Goal: Task Accomplishment & Management: Manage account settings

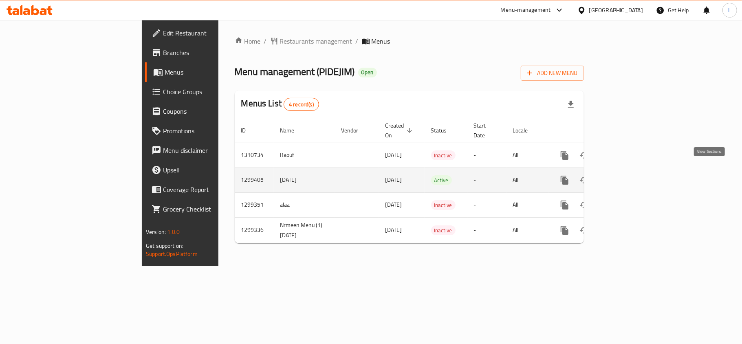
click at [629, 175] on icon "enhanced table" at bounding box center [624, 180] width 10 height 10
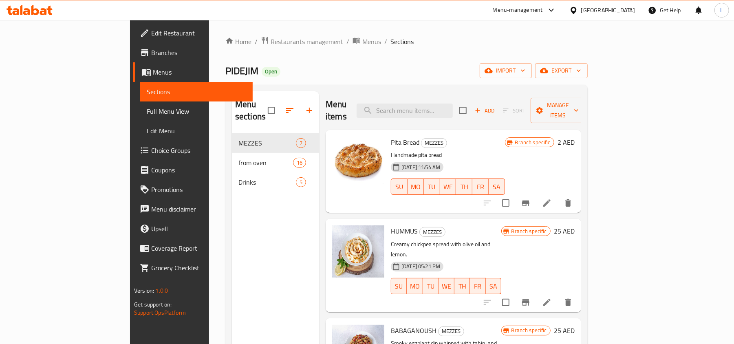
click at [422, 97] on div "Menu items Add Sort Manage items" at bounding box center [454, 110] width 256 height 39
click at [436, 104] on input "search" at bounding box center [405, 111] width 96 height 14
paste input "1 ZAATAR AND CHEESE"
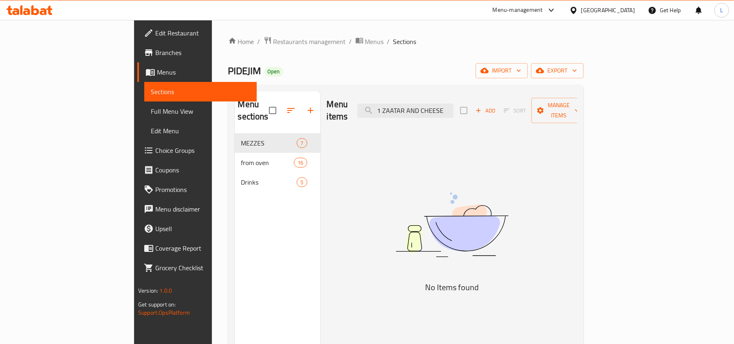
drag, startPoint x: 428, startPoint y: 102, endPoint x: 393, endPoint y: 99, distance: 34.3
click at [393, 99] on div "Menu items 1 ZAATAR AND CHEESE Add Sort Manage items" at bounding box center [452, 110] width 250 height 39
drag, startPoint x: 433, startPoint y: 103, endPoint x: 400, endPoint y: 100, distance: 33.1
click at [400, 100] on div "Menu items 1 ZAATAR AND CHEESE Add Sort Manage items" at bounding box center [452, 110] width 250 height 39
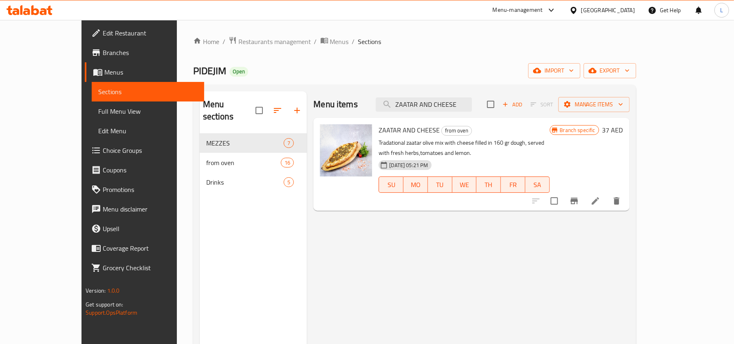
type input "ZAATAR AND CHEESE"
click at [238, 46] on span "Restaurants management" at bounding box center [274, 42] width 73 height 10
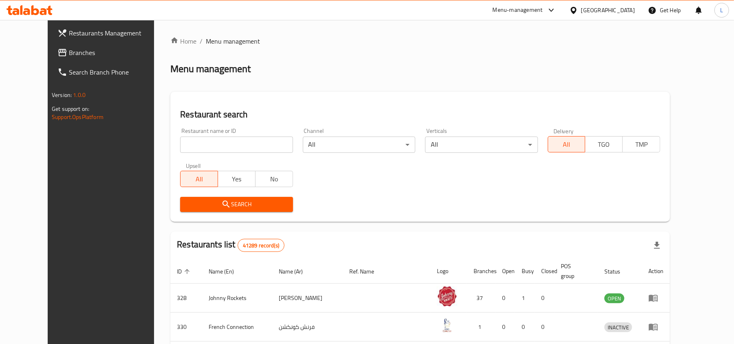
click at [617, 12] on div "[GEOGRAPHIC_DATA]" at bounding box center [608, 10] width 54 height 9
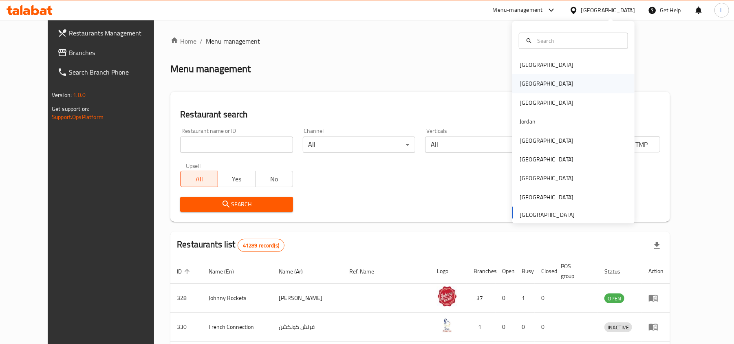
click at [523, 85] on div "[GEOGRAPHIC_DATA]" at bounding box center [547, 83] width 54 height 9
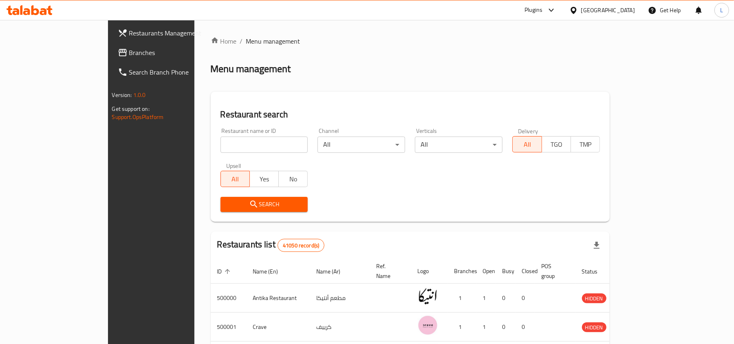
click at [129, 50] on span "Branches" at bounding box center [176, 53] width 95 height 10
